Goal: Communication & Community: Ask a question

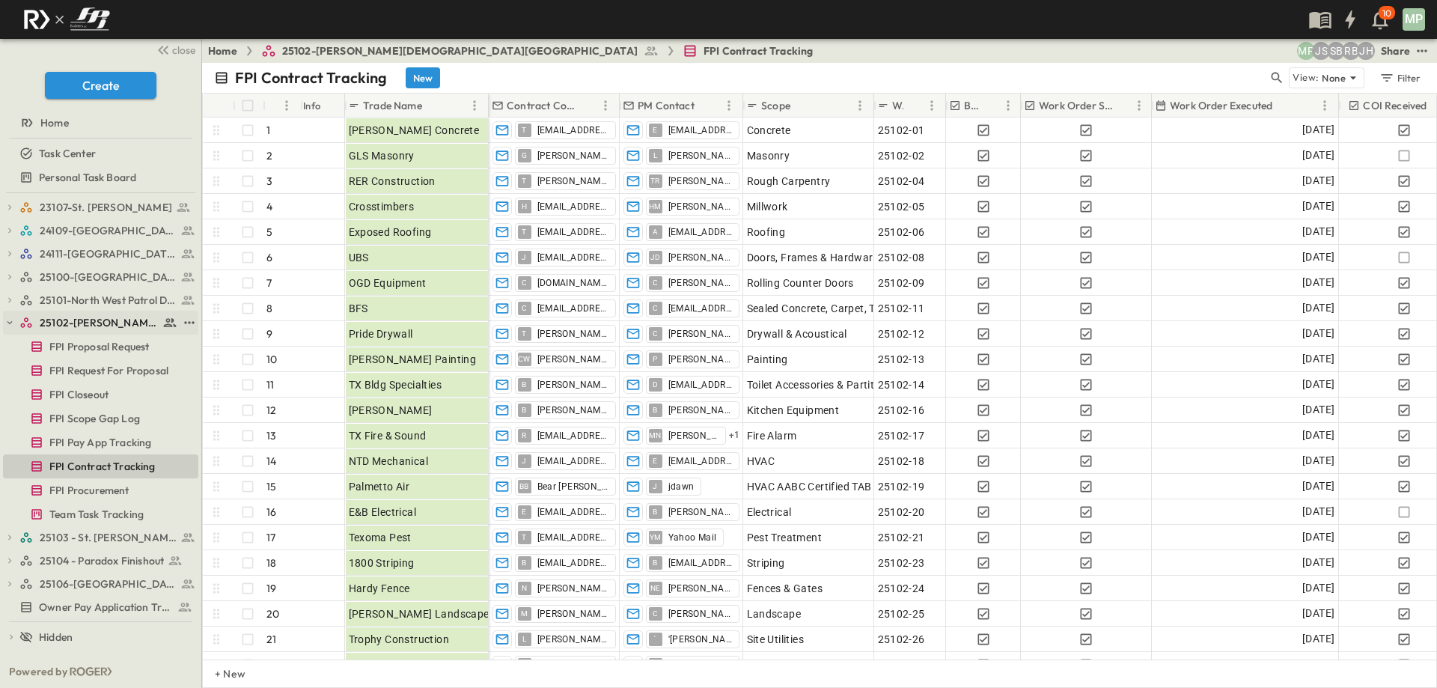
click at [13, 321] on icon "button" at bounding box center [9, 322] width 10 height 10
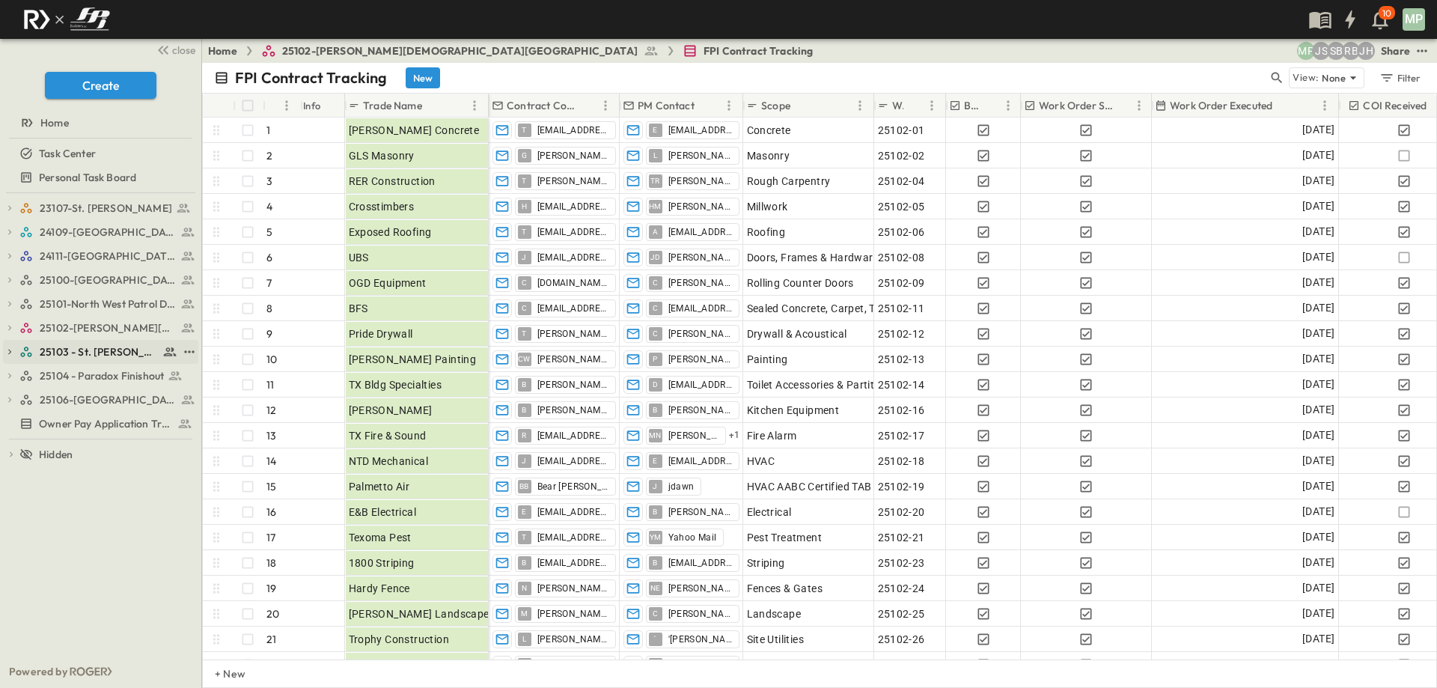
click at [10, 352] on icon "button" at bounding box center [9, 352] width 3 height 5
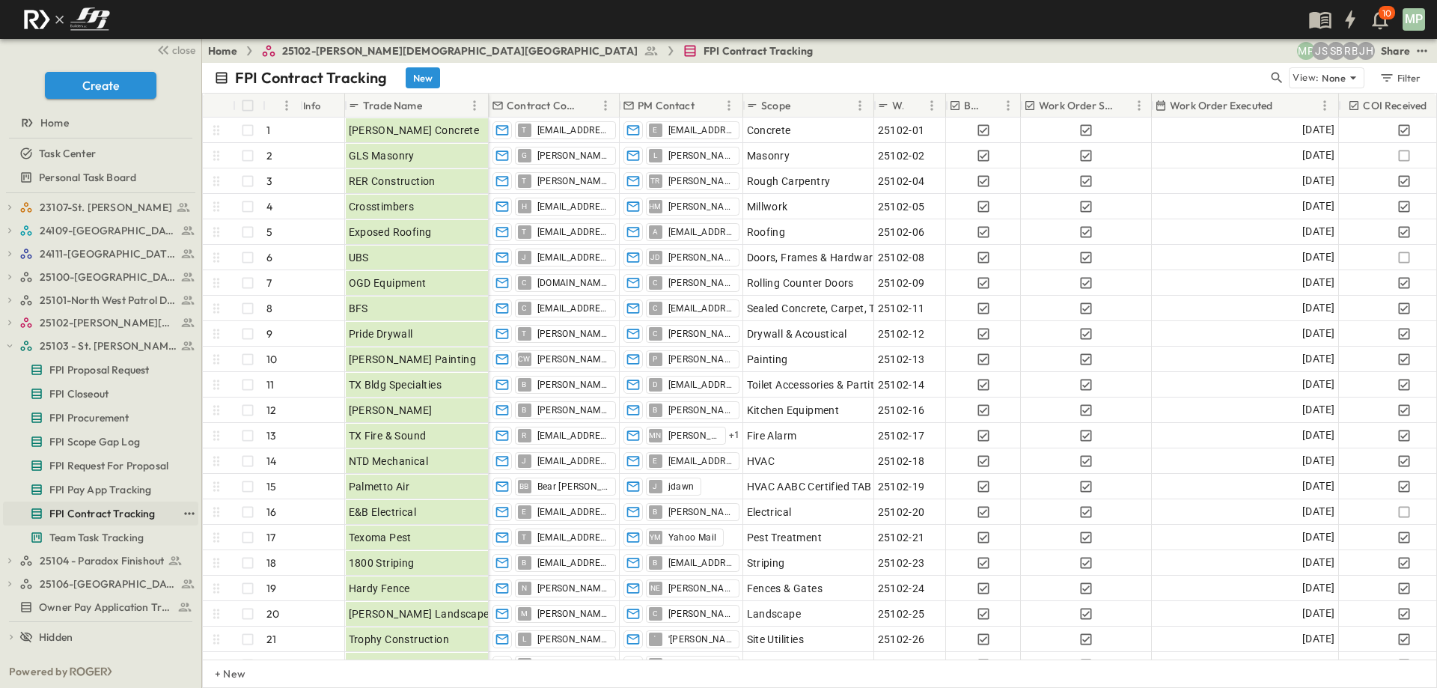
click at [81, 517] on span "FPI Contract Tracking" at bounding box center [102, 513] width 106 height 15
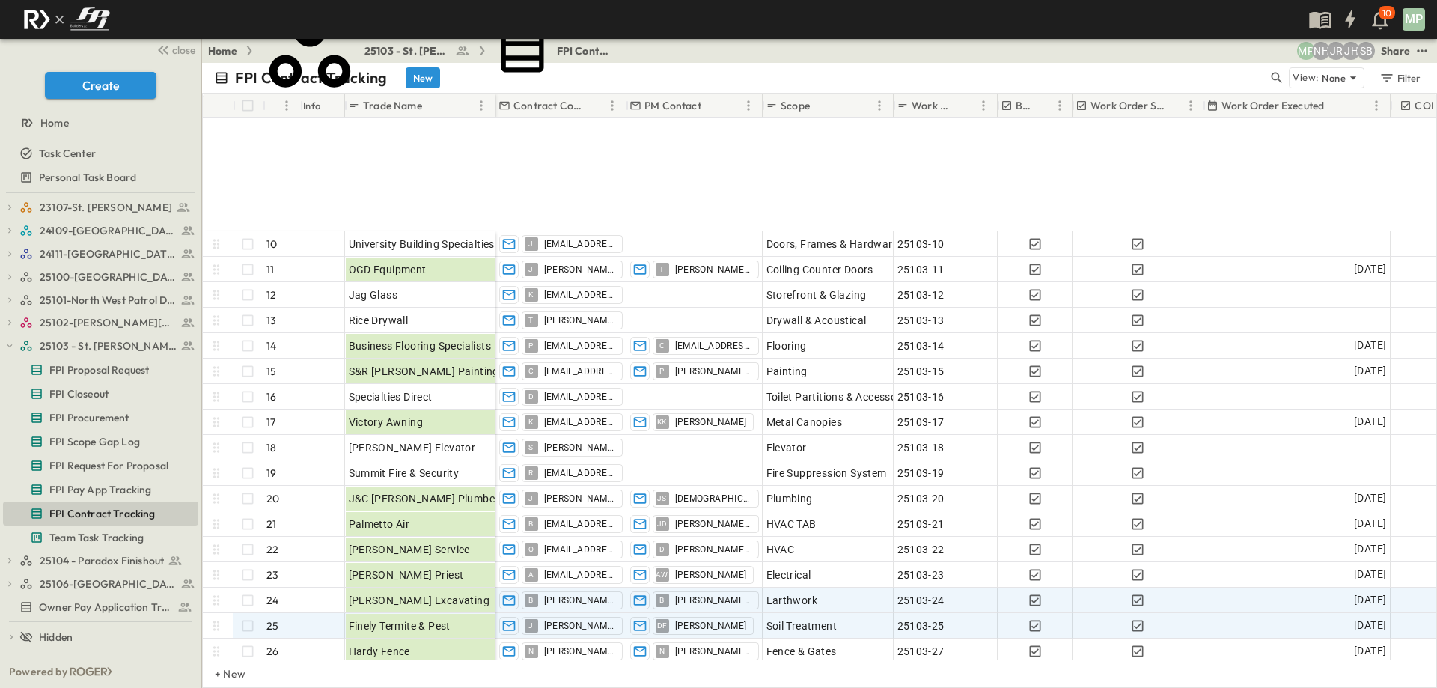
scroll to position [299, 0]
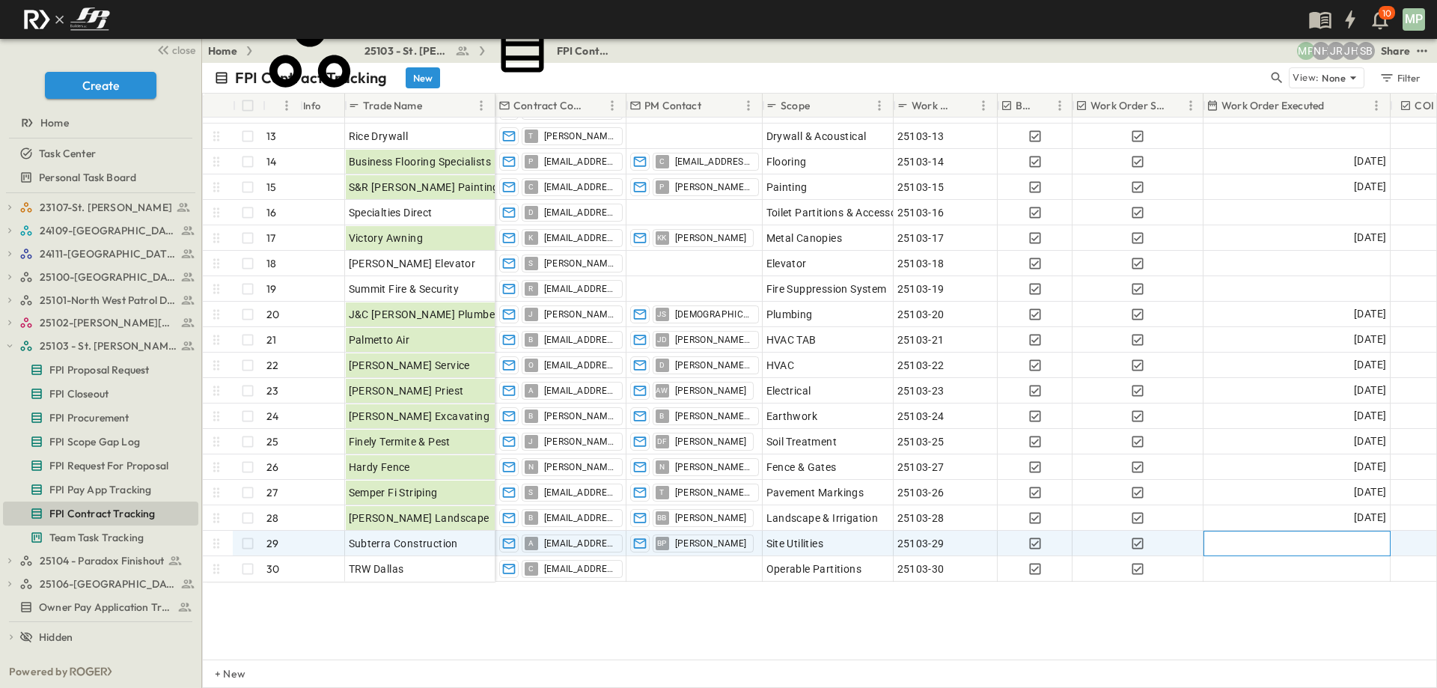
click at [1302, 543] on div at bounding box center [1297, 543] width 186 height 24
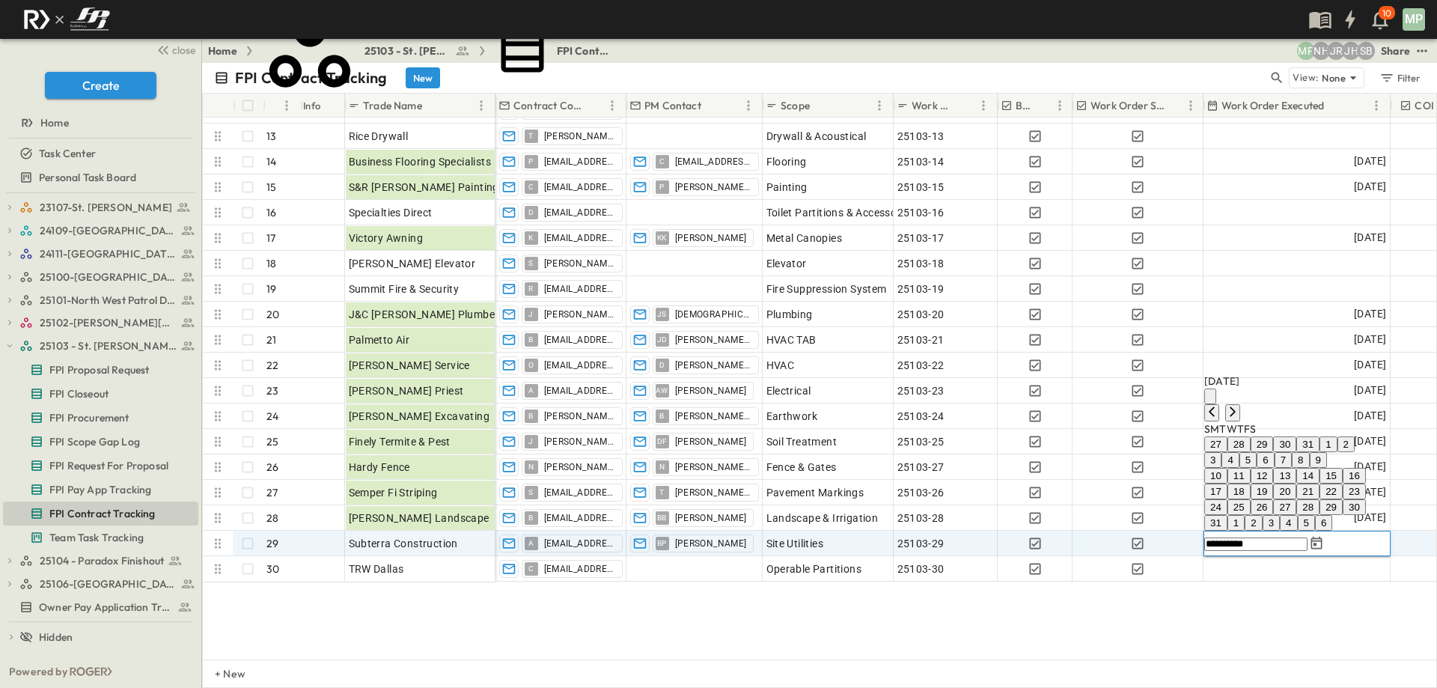
click at [1274, 499] on button "26" at bounding box center [1262, 507] width 23 height 16
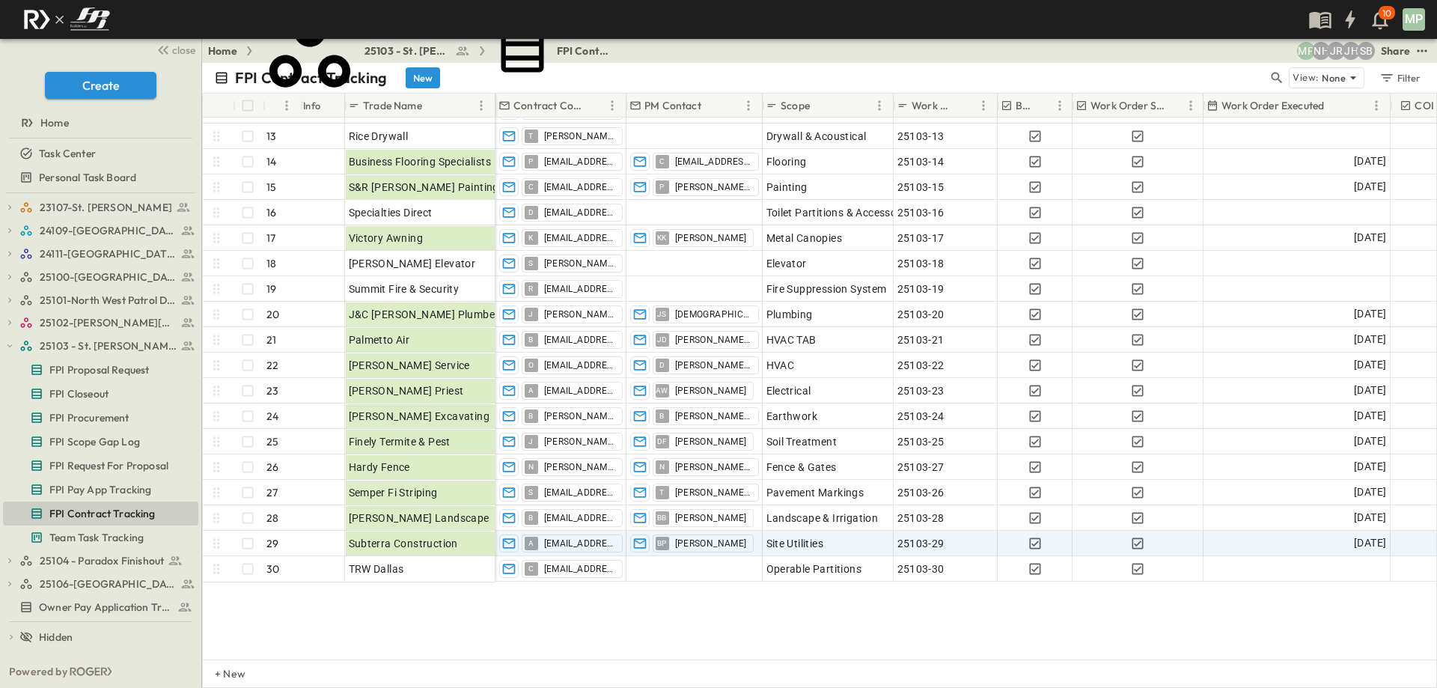
drag, startPoint x: 5, startPoint y: 341, endPoint x: 38, endPoint y: 338, distance: 33.0
click at [5, 341] on icon "button" at bounding box center [9, 346] width 10 height 10
